Goal: Find specific page/section: Find specific page/section

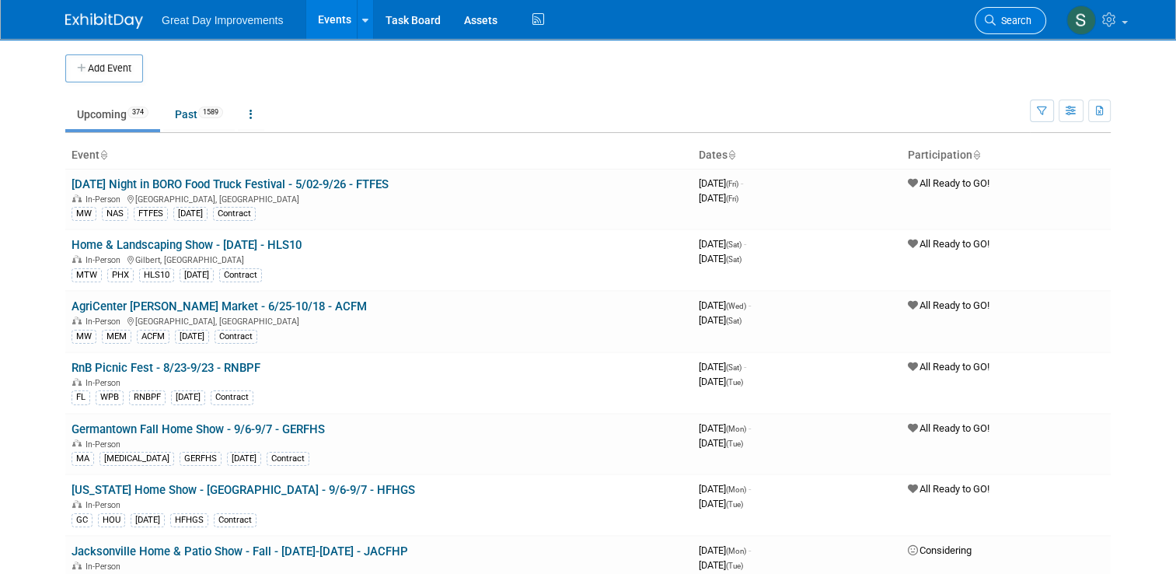
click at [996, 20] on icon at bounding box center [990, 20] width 11 height 11
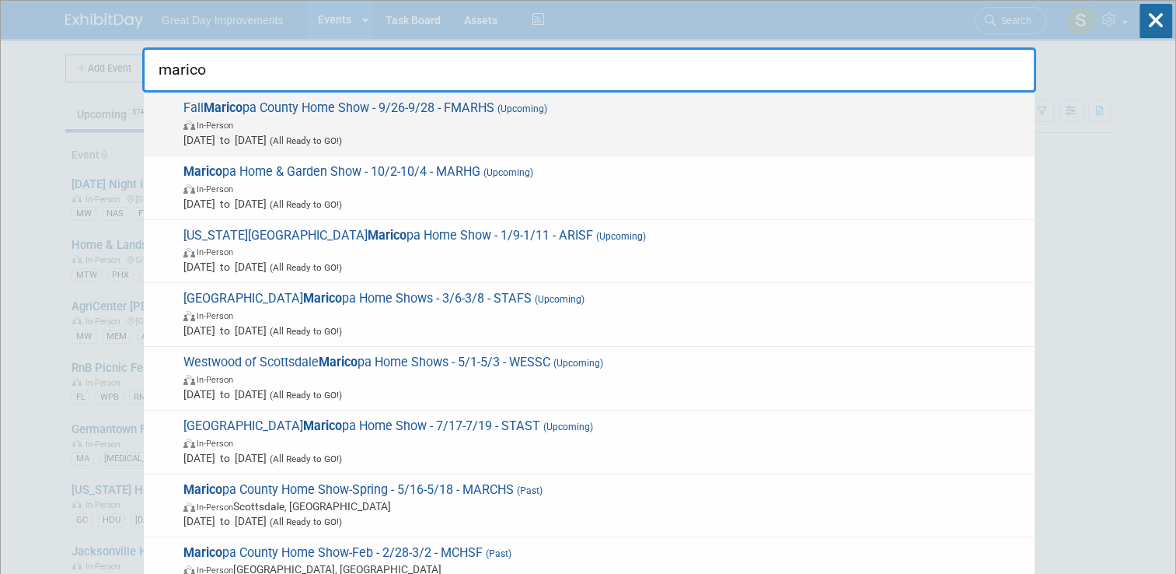
type input "marico"
click at [967, 121] on span "In-Person" at bounding box center [605, 125] width 844 height 16
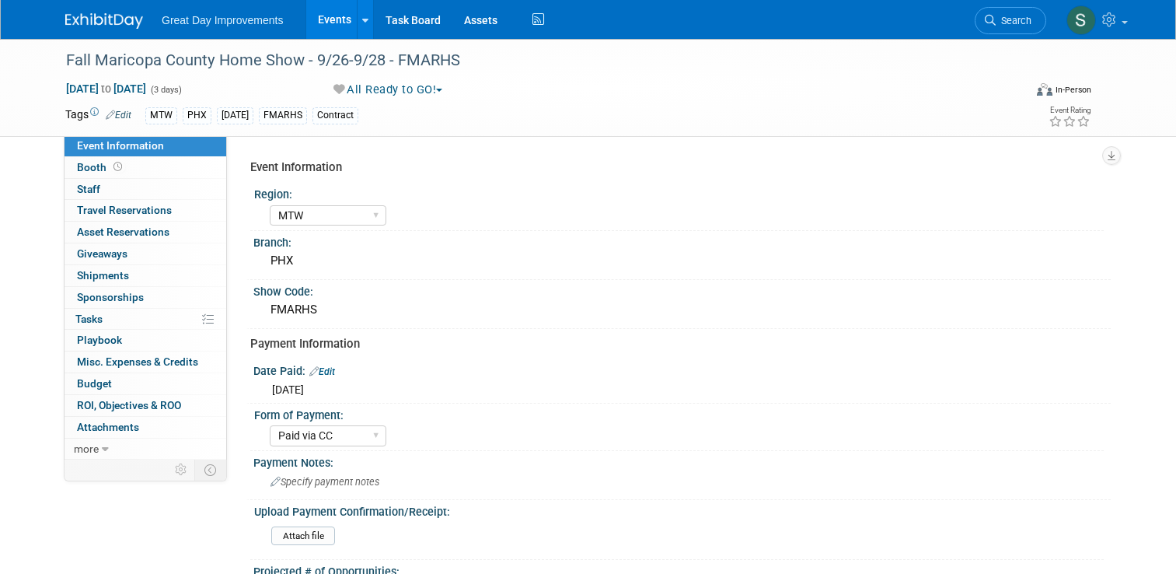
select select "MTW"
select select "Paid via CC"
